Goal: Find specific page/section

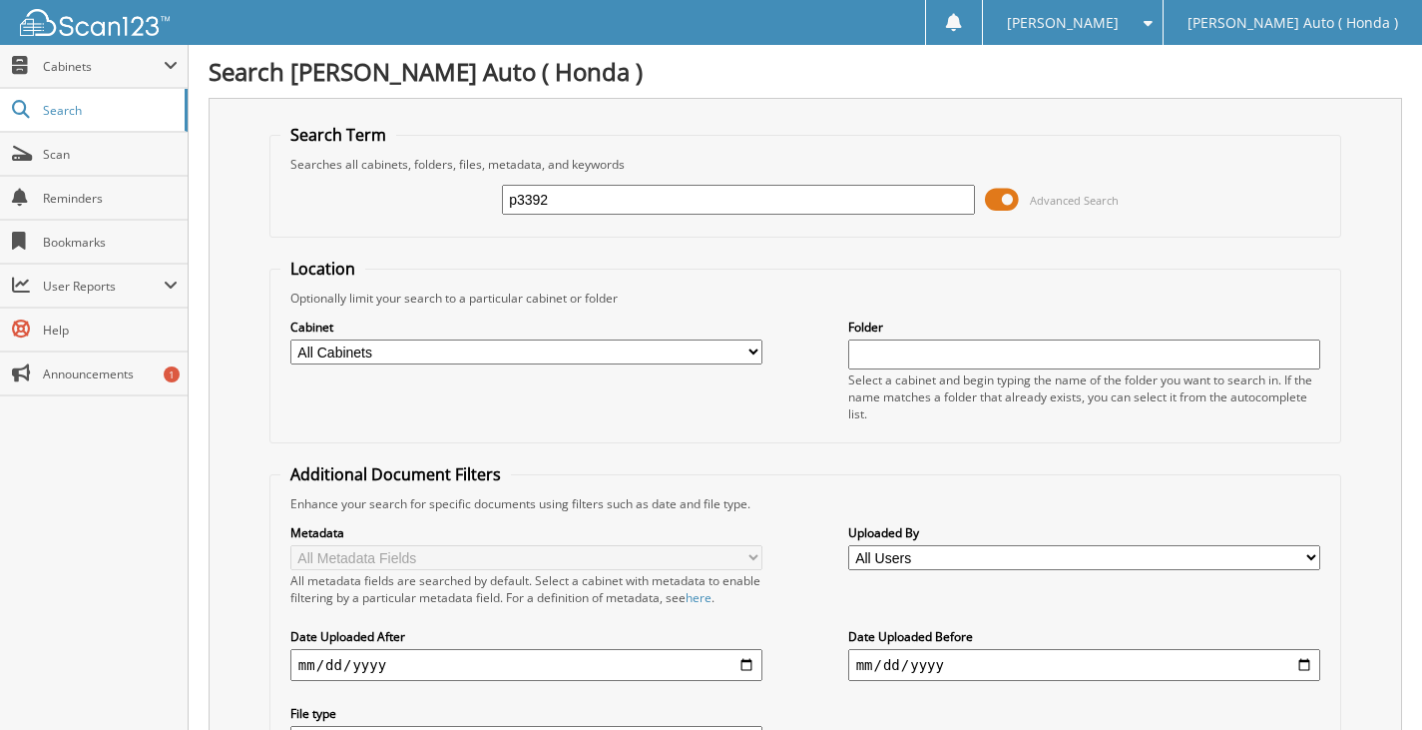
type input "p3392"
click at [68, 116] on span "Search" at bounding box center [109, 110] width 132 height 17
click at [63, 76] on span "Cabinets" at bounding box center [94, 66] width 188 height 43
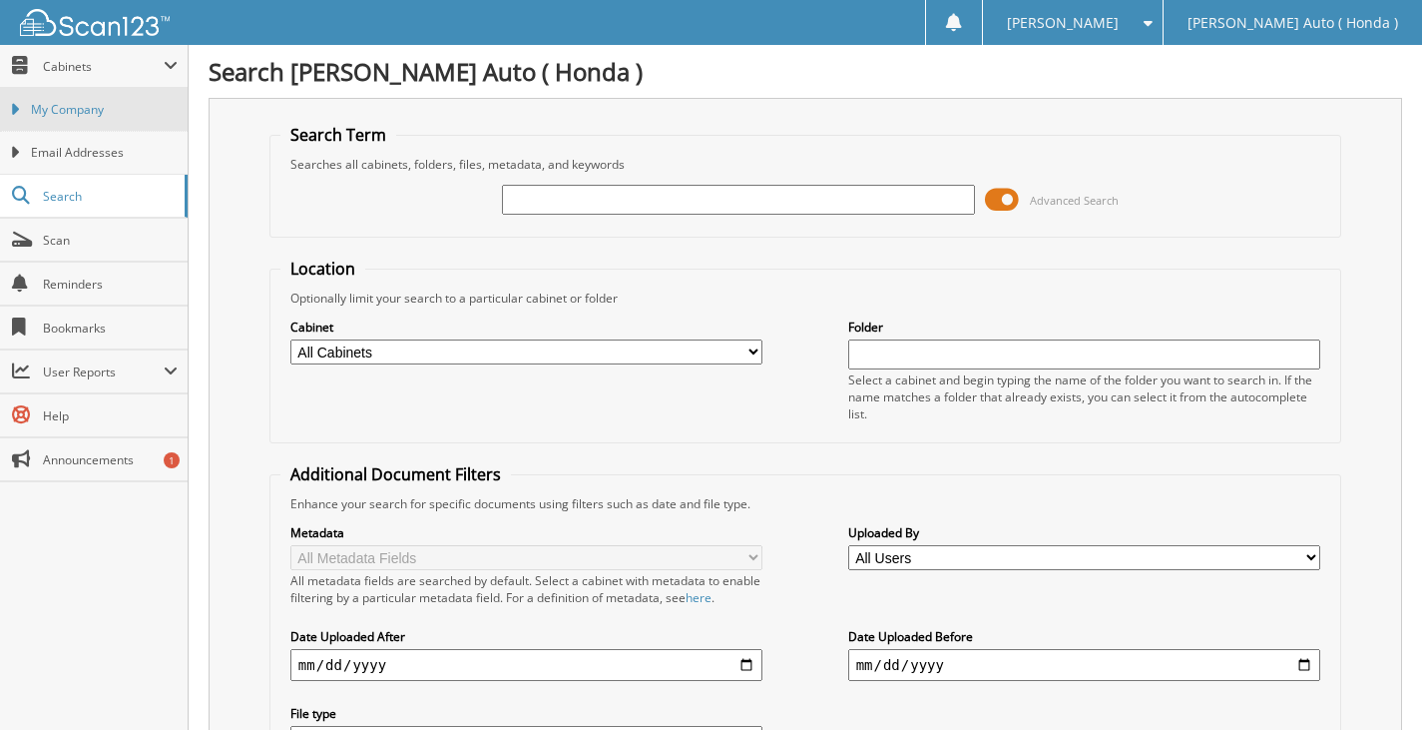
click at [59, 102] on span "My Company" at bounding box center [104, 110] width 147 height 18
